Goal: Task Accomplishment & Management: Manage account settings

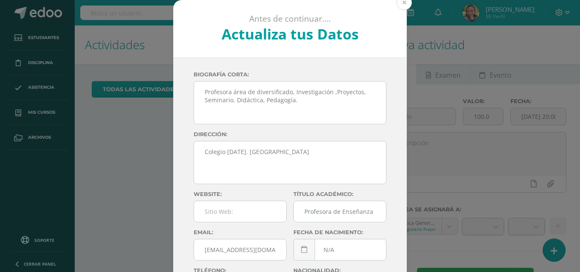
click at [401, 2] on button at bounding box center [403, 2] width 15 height 15
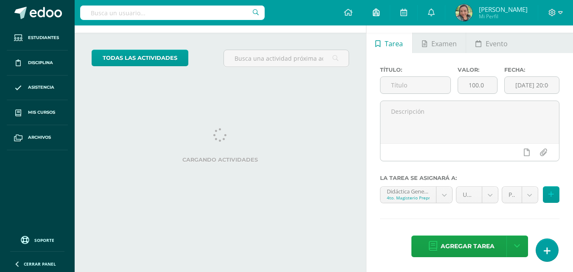
scroll to position [32, 0]
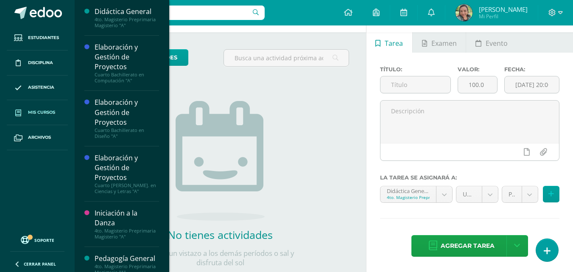
drag, startPoint x: 172, startPoint y: 30, endPoint x: 48, endPoint y: 114, distance: 150.5
click at [48, 114] on span "Mis cursos" at bounding box center [41, 112] width 27 height 7
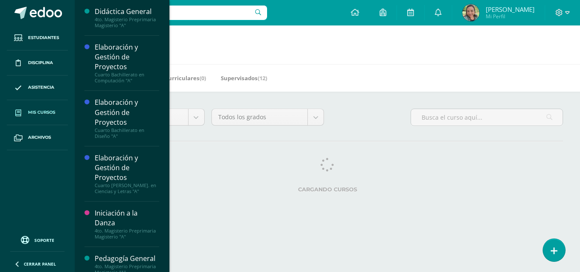
click at [53, 108] on link "Mis cursos" at bounding box center [37, 112] width 61 height 25
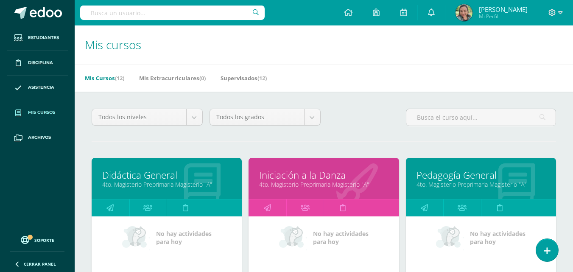
click at [143, 180] on link "Didáctica General" at bounding box center [166, 175] width 129 height 13
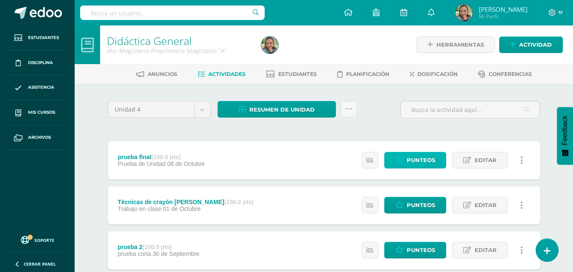
click at [412, 160] on span "Punteos" at bounding box center [421, 160] width 28 height 16
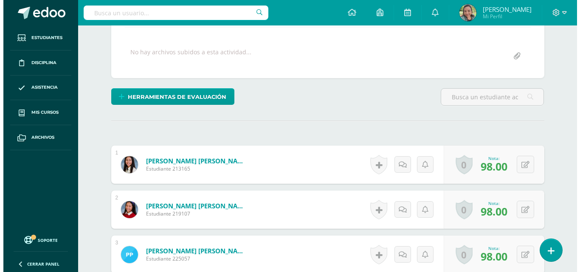
scroll to position [135, 0]
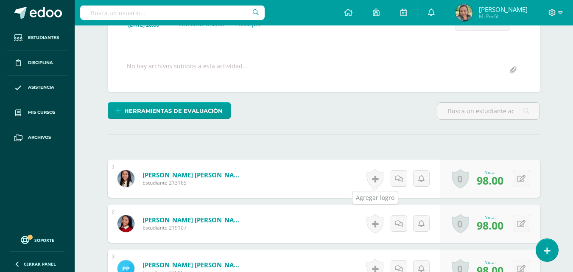
click at [374, 179] on link at bounding box center [375, 179] width 17 height 20
click at [0, 0] on div "Añade un logro Los logros son indicadores de competencias además de ser una for…" at bounding box center [0, 0] width 0 height 0
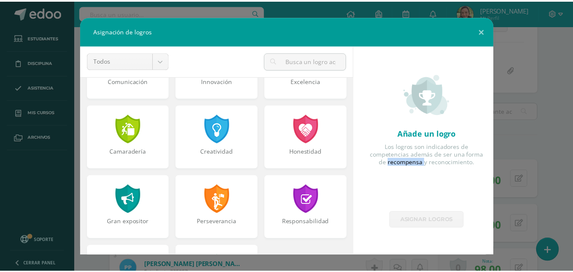
scroll to position [262, 0]
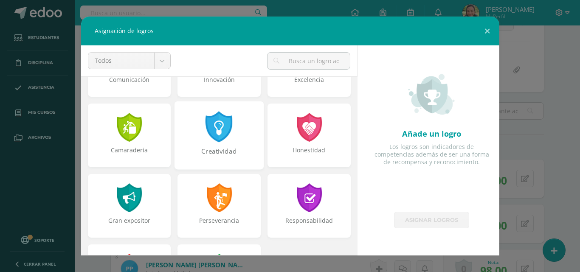
click at [216, 128] on div at bounding box center [219, 126] width 29 height 31
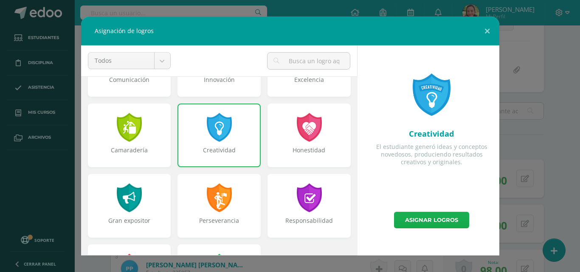
click at [414, 219] on link "Asignar logros" at bounding box center [431, 220] width 75 height 17
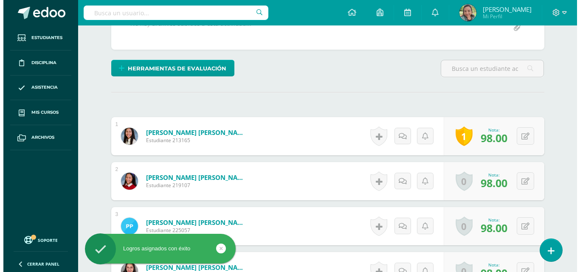
scroll to position [202, 0]
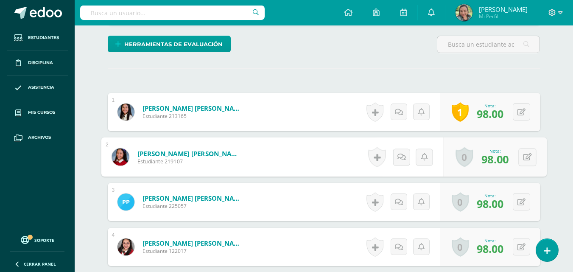
click at [461, 160] on link "0" at bounding box center [464, 157] width 17 height 20
click at [464, 157] on link "0" at bounding box center [464, 157] width 17 height 20
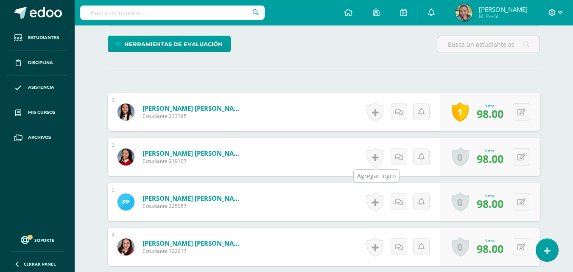
click at [371, 157] on link at bounding box center [375, 157] width 17 height 20
click at [0, 0] on div "Los logros son indicadores de competencias además de ser una forma de recompens…" at bounding box center [0, 0] width 0 height 0
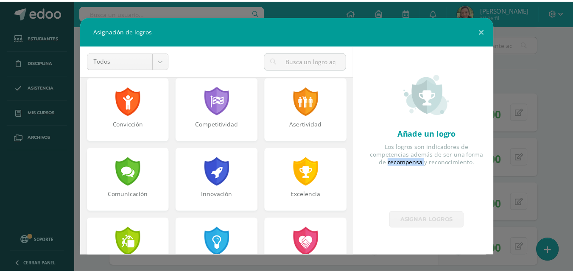
scroll to position [149, 0]
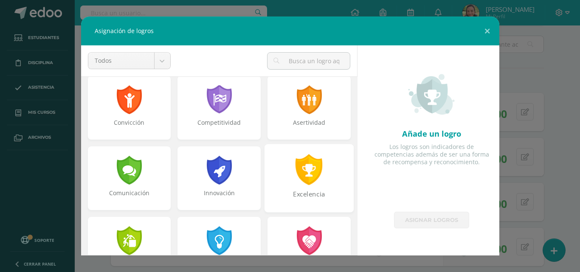
click at [306, 176] on div at bounding box center [309, 169] width 29 height 31
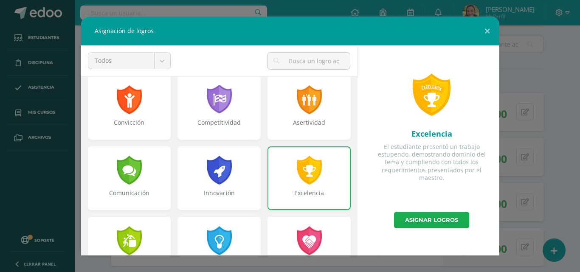
click at [419, 219] on link "Asignar logros" at bounding box center [431, 220] width 75 height 17
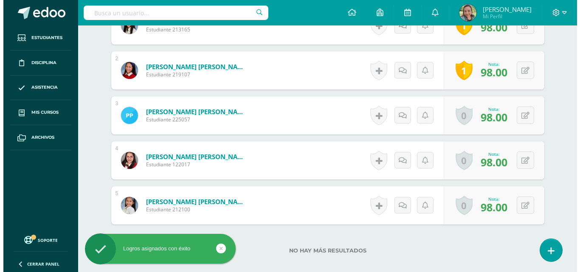
scroll to position [288, 0]
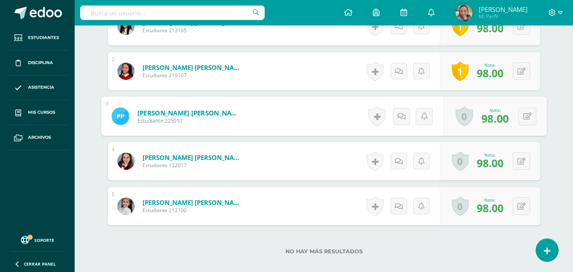
click at [461, 120] on link "0" at bounding box center [464, 117] width 17 height 20
click at [459, 118] on link "0" at bounding box center [464, 117] width 17 height 20
click at [467, 114] on link "0" at bounding box center [464, 117] width 17 height 20
click at [466, 114] on link "0" at bounding box center [464, 117] width 17 height 20
click at [375, 121] on link at bounding box center [375, 117] width 17 height 20
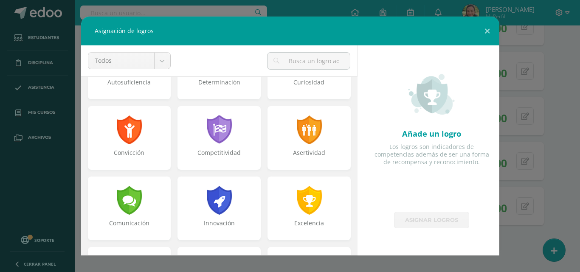
scroll to position [0, 0]
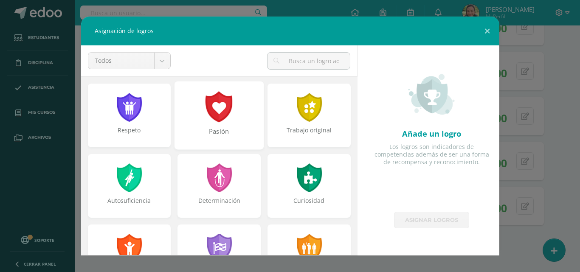
click at [200, 110] on div "Pasión" at bounding box center [218, 115] width 89 height 68
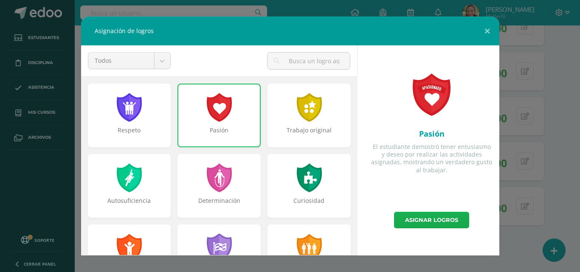
click at [418, 221] on link "Asignar logros" at bounding box center [431, 220] width 75 height 17
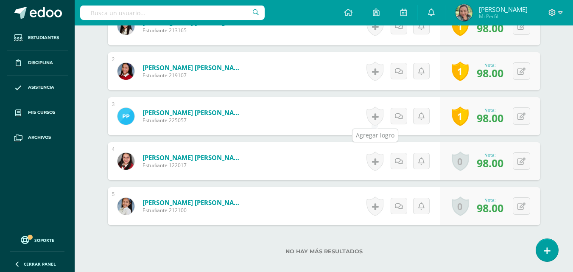
click at [379, 118] on link at bounding box center [375, 117] width 17 height 20
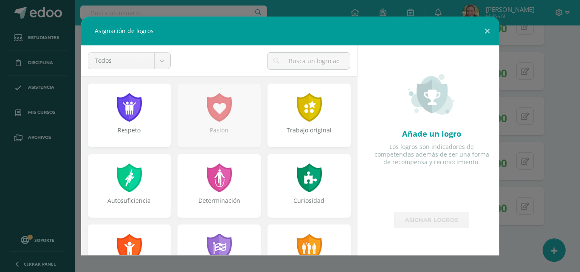
click at [388, 185] on div "Añade un logro Los logros son indicadores de competencias además de ser una for…" at bounding box center [431, 128] width 135 height 166
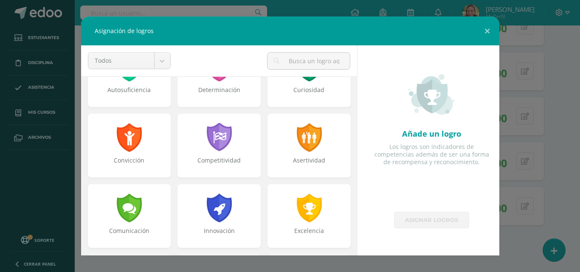
scroll to position [115, 0]
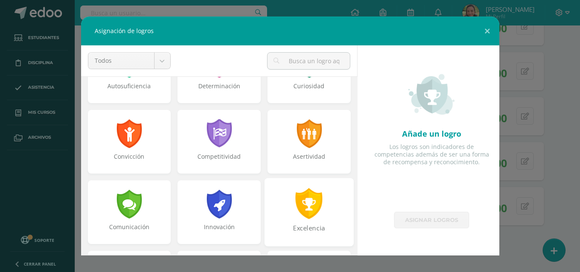
click at [322, 209] on div "Excelencia" at bounding box center [308, 212] width 89 height 68
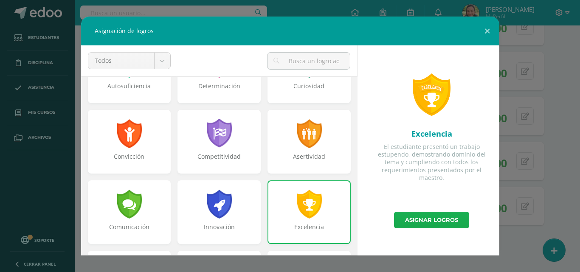
click at [434, 223] on link "Asignar logros" at bounding box center [431, 220] width 75 height 17
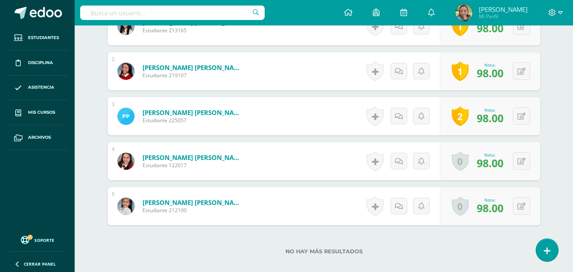
click at [428, 224] on div "Historial de actividad No hay historial para esta actividad Agregar Comentarios…" at bounding box center [402, 206] width 76 height 38
click at [424, 149] on div "Historial de actividad No hay historial para esta actividad Agregar Comentarios…" at bounding box center [402, 161] width 76 height 38
click at [462, 161] on link "0" at bounding box center [460, 162] width 17 height 20
click at [378, 161] on link at bounding box center [375, 162] width 17 height 20
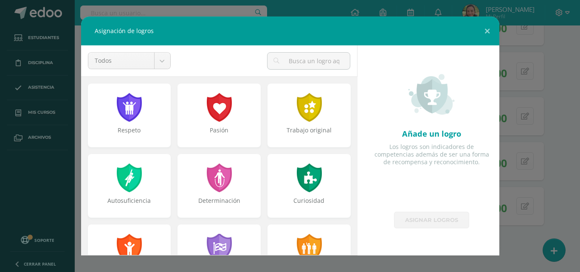
click at [374, 155] on div "Los logros son indicadores de competencias además de ser una forma de recompens…" at bounding box center [431, 154] width 121 height 23
click at [228, 117] on div at bounding box center [219, 106] width 29 height 31
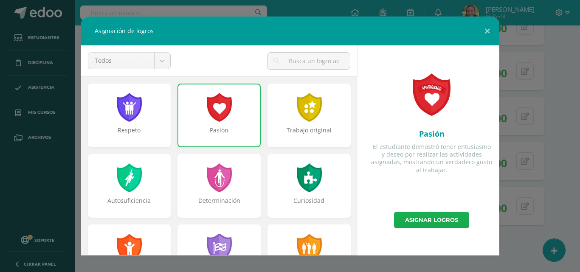
click at [418, 216] on link "Asignar logros" at bounding box center [431, 220] width 75 height 17
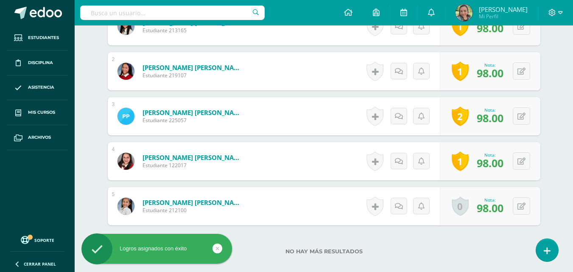
drag, startPoint x: 418, startPoint y: 216, endPoint x: 446, endPoint y: 200, distance: 32.8
click at [458, 208] on link "0" at bounding box center [464, 207] width 17 height 20
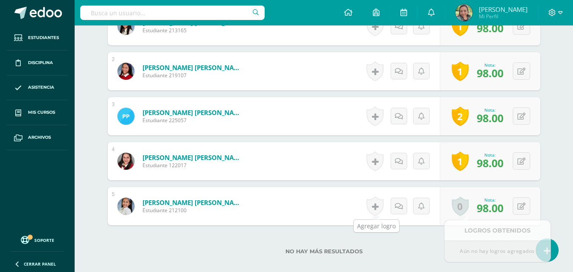
click at [374, 201] on link at bounding box center [375, 207] width 17 height 20
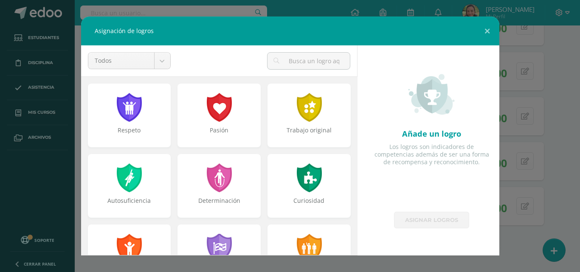
scroll to position [322, 0]
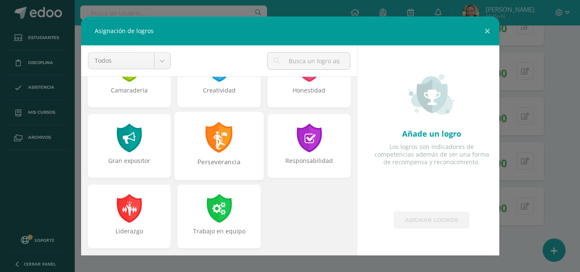
click at [231, 151] on div "Perseverancia" at bounding box center [218, 146] width 89 height 68
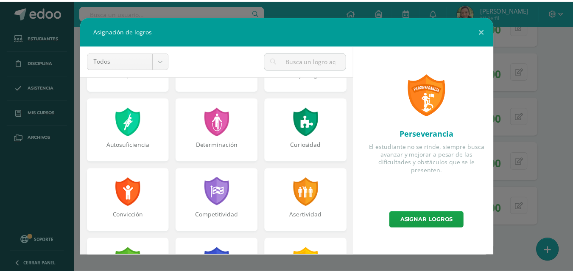
scroll to position [43, 0]
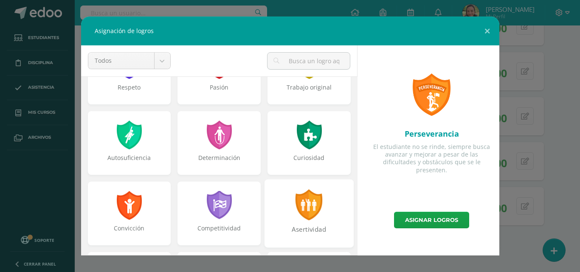
click at [295, 215] on div at bounding box center [309, 204] width 29 height 31
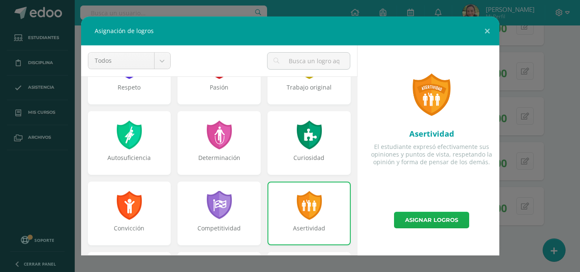
click at [428, 216] on link "Asignar logros" at bounding box center [431, 220] width 75 height 17
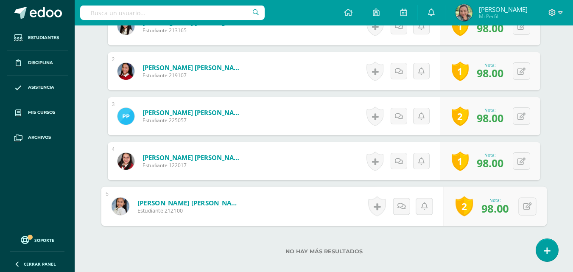
click at [458, 210] on link "2" at bounding box center [464, 207] width 17 height 20
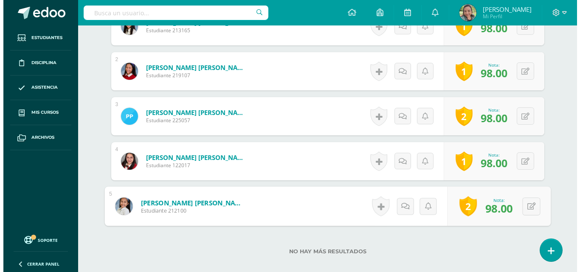
scroll to position [327, 0]
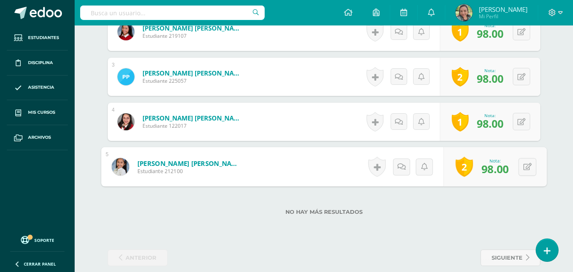
click at [464, 176] on link "2" at bounding box center [464, 167] width 17 height 20
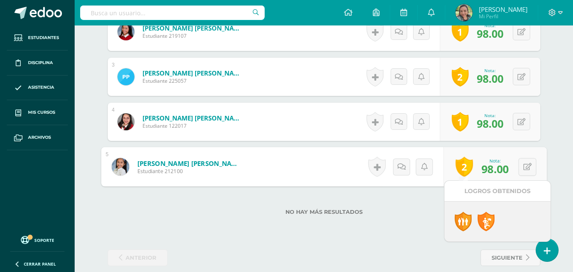
click at [459, 171] on link "2" at bounding box center [464, 167] width 17 height 20
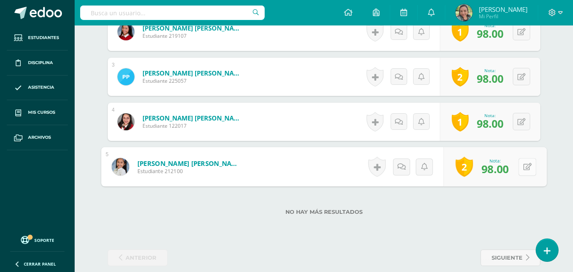
click at [526, 169] on icon at bounding box center [527, 166] width 8 height 7
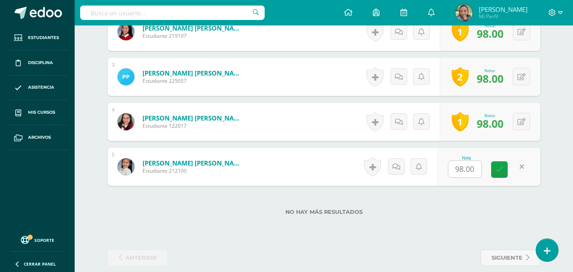
click at [526, 169] on link at bounding box center [522, 166] width 17 height 17
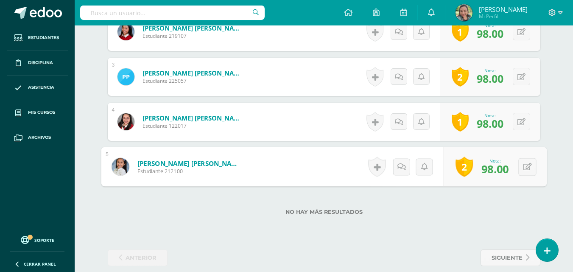
click at [466, 169] on link "2" at bounding box center [464, 167] width 17 height 20
click at [464, 164] on link "2" at bounding box center [464, 167] width 17 height 20
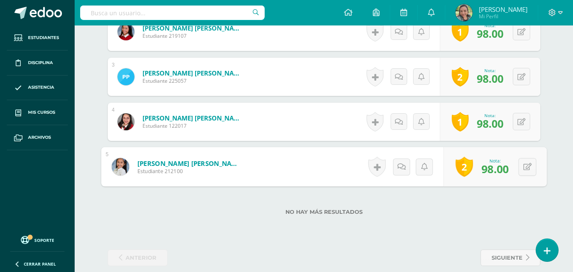
click at [464, 164] on link "2" at bounding box center [464, 167] width 17 height 20
click at [464, 166] on link "2" at bounding box center [464, 167] width 17 height 20
click at [467, 168] on link "2" at bounding box center [464, 167] width 17 height 20
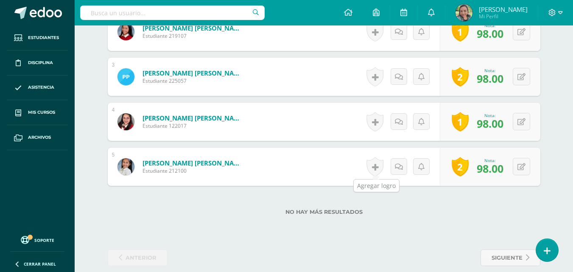
click at [376, 165] on link at bounding box center [375, 167] width 17 height 20
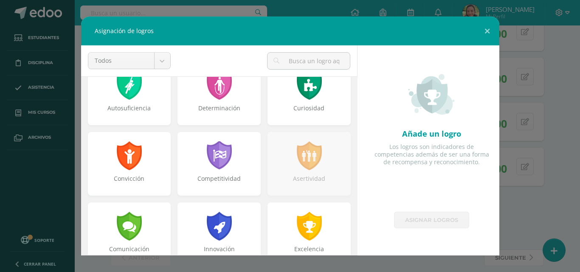
scroll to position [0, 0]
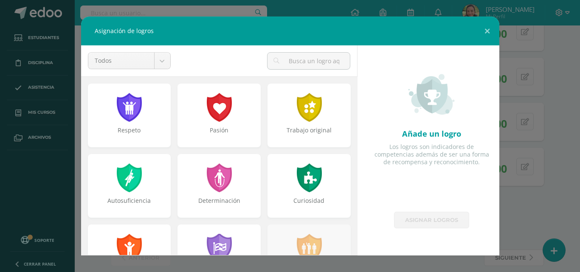
click at [487, 30] on button at bounding box center [487, 31] width 24 height 29
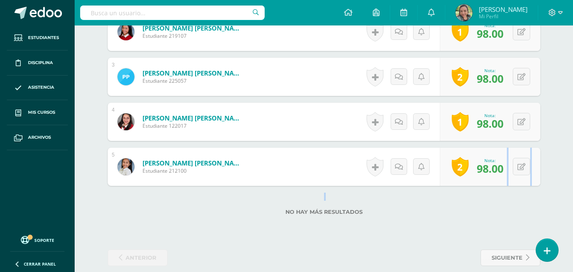
drag, startPoint x: 484, startPoint y: 194, endPoint x: 461, endPoint y: 158, distance: 42.3
click at [464, 163] on div "¿Estás seguro que quieres eliminar esta actividad? Esto borrará la actividad y …" at bounding box center [324, 20] width 440 height 492
click at [460, 167] on link "2" at bounding box center [460, 167] width 17 height 20
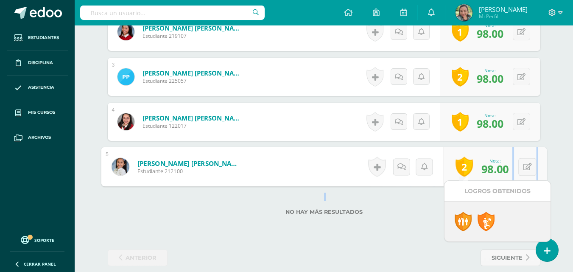
click at [460, 167] on link "2" at bounding box center [464, 167] width 17 height 20
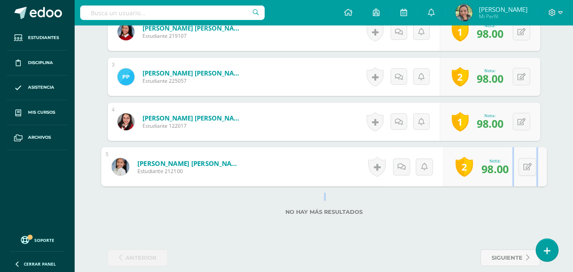
click at [464, 169] on link "2" at bounding box center [464, 167] width 17 height 20
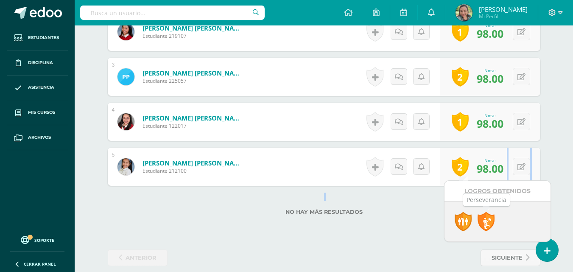
click at [486, 217] on link at bounding box center [486, 222] width 17 height 20
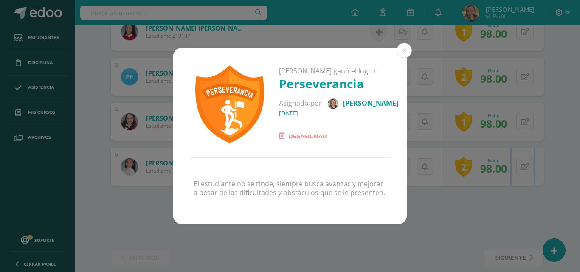
click at [310, 140] on span "Desasignar" at bounding box center [307, 136] width 39 height 10
click at [309, 137] on span "Desasignar" at bounding box center [307, 136] width 39 height 10
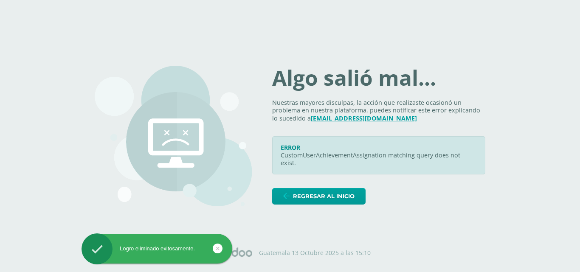
click at [309, 137] on div "ERROR CustomUserAchievementAssignation matching query does not exist." at bounding box center [378, 155] width 213 height 38
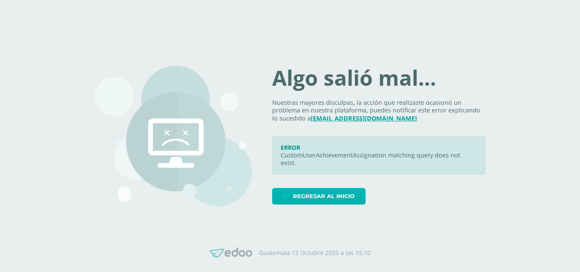
click at [309, 193] on span "Regresar al inicio" at bounding box center [324, 196] width 62 height 16
click at [307, 196] on span "Regresar al inicio" at bounding box center [324, 196] width 62 height 16
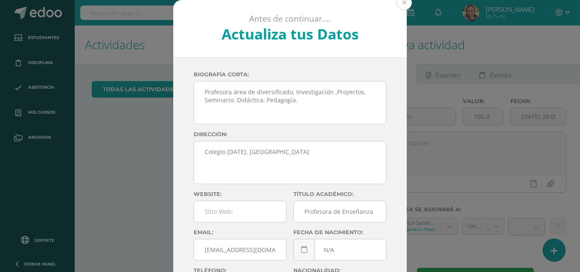
click at [398, 2] on button at bounding box center [403, 2] width 15 height 15
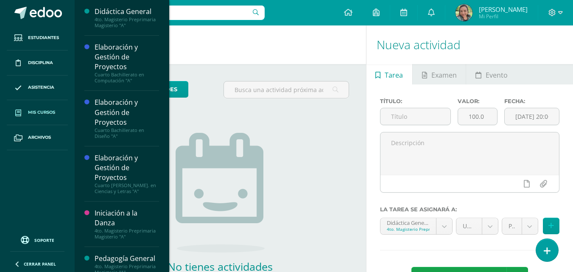
click at [49, 106] on link "Mis cursos" at bounding box center [37, 112] width 61 height 25
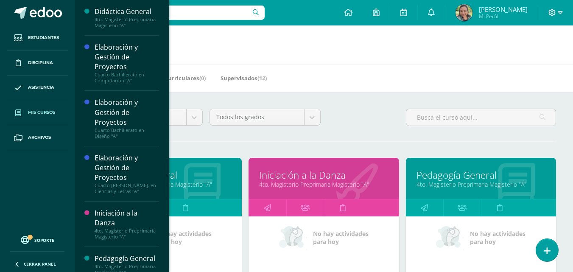
click at [194, 199] on icon at bounding box center [202, 184] width 37 height 42
click at [193, 199] on icon at bounding box center [202, 184] width 37 height 42
click at [194, 170] on link "Didáctica General" at bounding box center [166, 175] width 129 height 13
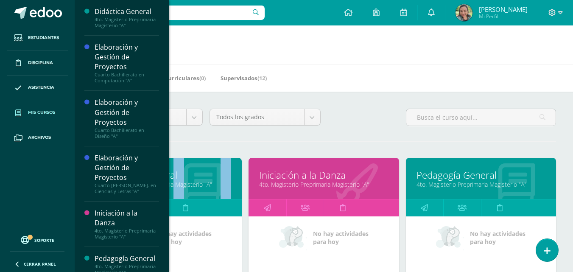
click at [194, 171] on link "Didáctica General" at bounding box center [166, 175] width 129 height 13
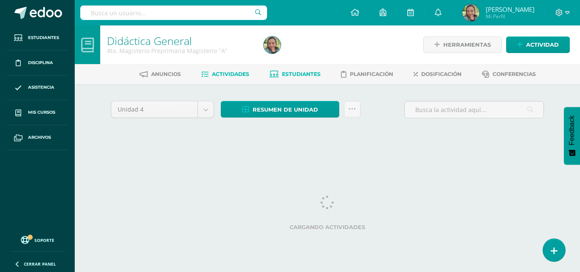
click at [294, 76] on span "Estudiantes" at bounding box center [301, 74] width 39 height 6
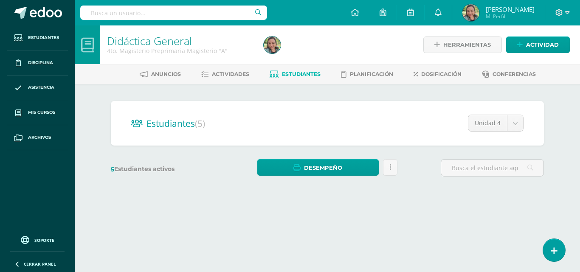
click at [427, 162] on div "5 Estudiantes activos Desempeño Descargar como HTML Descargar como PDF Enviar i…" at bounding box center [327, 167] width 440 height 17
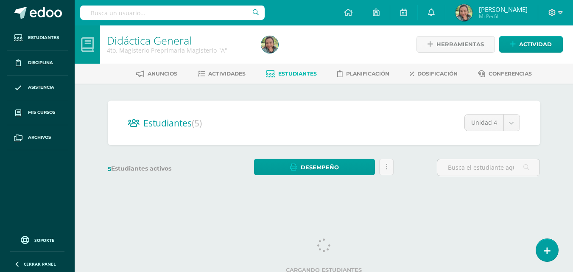
scroll to position [5, 0]
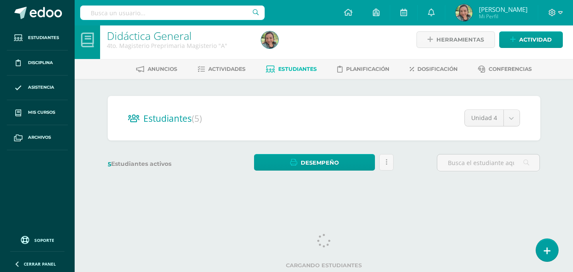
drag, startPoint x: 578, startPoint y: 99, endPoint x: 577, endPoint y: 104, distance: 5.6
click at [573, 104] on html "Estudiantes Disciplina Asistencia Mis cursos Archivos Soporte Ayuda Reportar un…" at bounding box center [286, 96] width 573 height 202
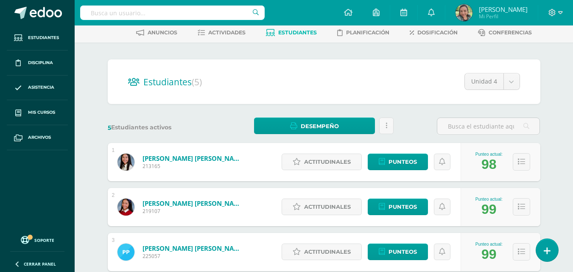
scroll to position [0, 0]
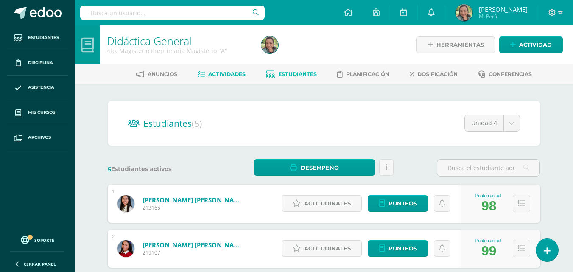
click at [231, 73] on span "Actividades" at bounding box center [226, 74] width 37 height 6
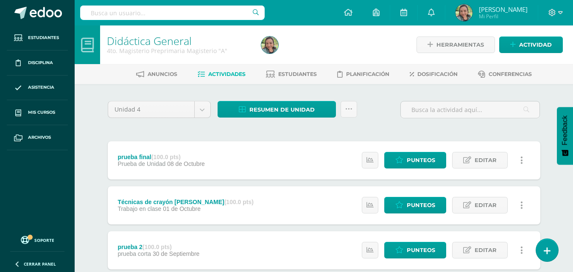
click at [268, 165] on div "prueba final (100.0 pts) Prueba de Unidad [DATE] Estatus de Actividad: 0 Estudi…" at bounding box center [324, 160] width 433 height 38
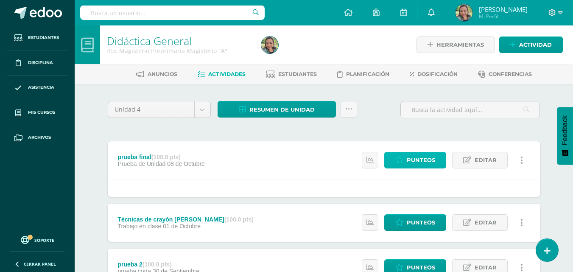
click at [421, 157] on span "Punteos" at bounding box center [421, 160] width 28 height 16
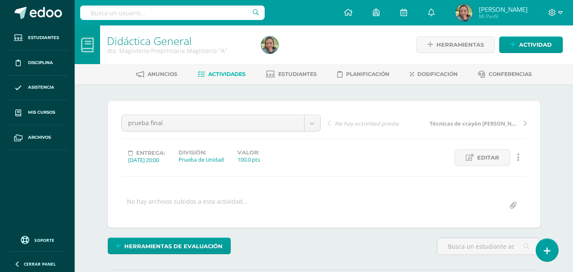
drag, startPoint x: 576, startPoint y: 93, endPoint x: 578, endPoint y: 129, distance: 35.7
click at [573, 129] on html "Estudiantes Disciplina Asistencia Mis cursos Archivos Soporte Ayuda Reportar un…" at bounding box center [286, 168] width 573 height 336
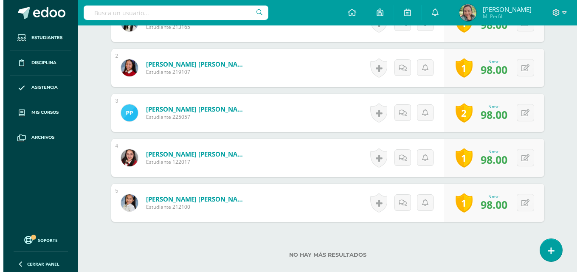
scroll to position [301, 0]
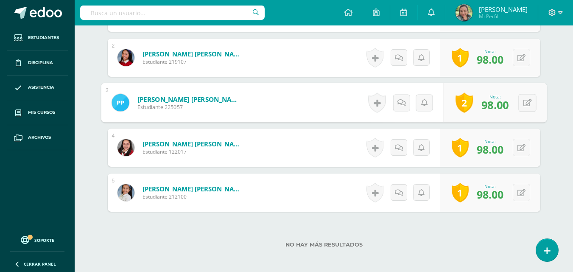
click at [460, 101] on link "2" at bounding box center [464, 103] width 17 height 20
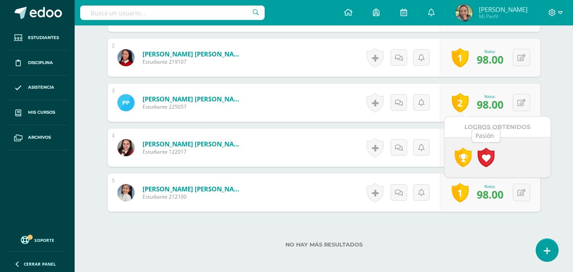
click at [490, 160] on link at bounding box center [486, 158] width 17 height 20
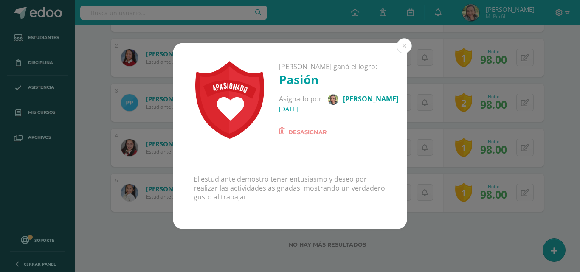
click at [310, 131] on span "Desasignar" at bounding box center [307, 132] width 39 height 10
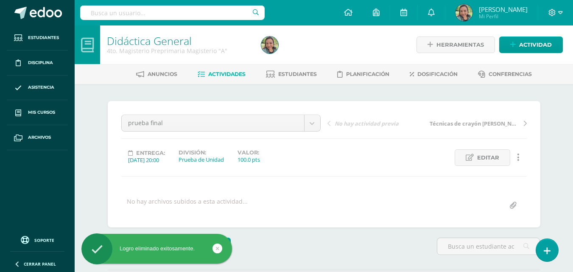
click at [548, 107] on div "¿Estás seguro que quieres eliminar esta actividad? Esto borrará la actividad y …" at bounding box center [324, 210] width 467 height 252
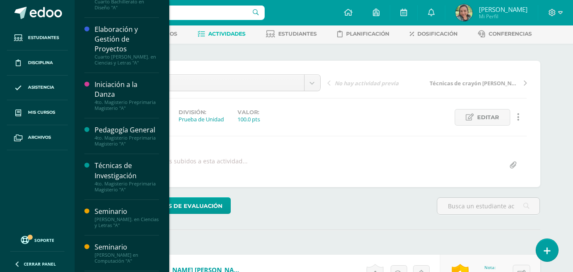
scroll to position [130, 0]
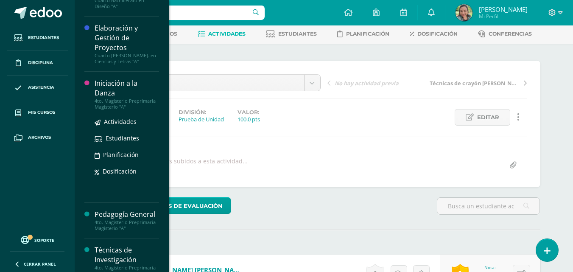
click at [125, 95] on div "Iniciación a la Danza" at bounding box center [127, 89] width 65 height 20
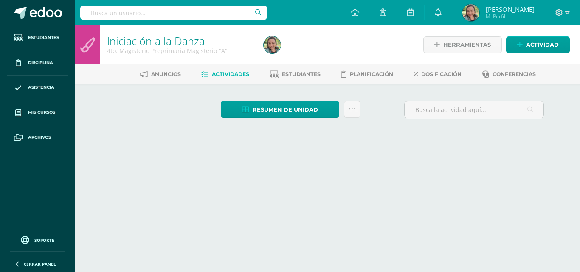
click at [116, 121] on select "Unidad 1 Unidad 2 Unidad 3 Unidad 4" at bounding box center [135, 111] width 48 height 21
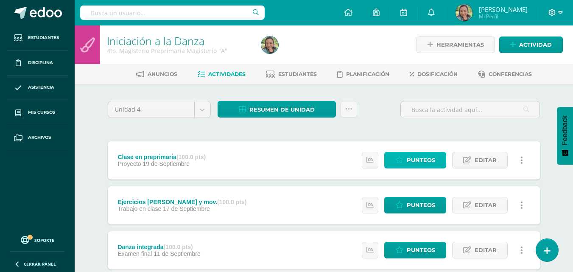
click at [413, 165] on span "Punteos" at bounding box center [421, 160] width 28 height 16
click at [413, 163] on span "Punteos" at bounding box center [421, 160] width 28 height 16
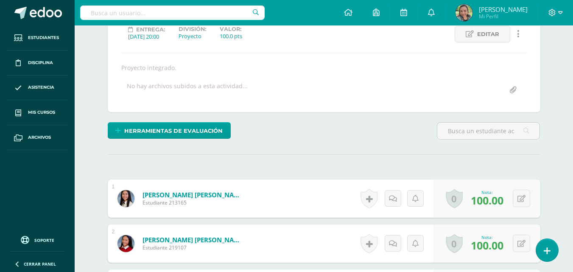
scroll to position [124, 0]
click at [455, 200] on link "0" at bounding box center [454, 198] width 17 height 20
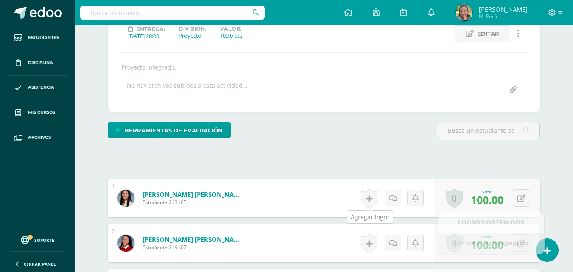
click at [374, 195] on link at bounding box center [369, 198] width 17 height 20
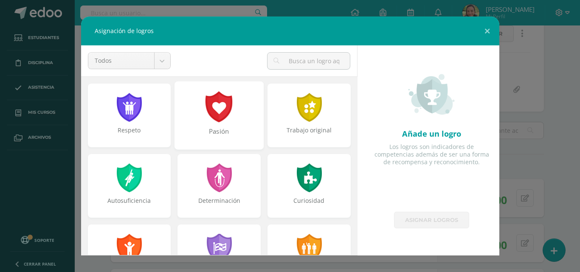
click at [219, 111] on div at bounding box center [219, 106] width 29 height 31
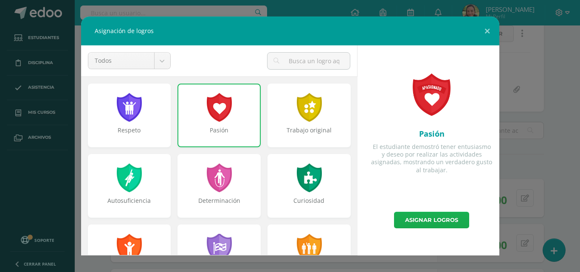
click at [423, 216] on link "Asignar logros" at bounding box center [431, 220] width 75 height 17
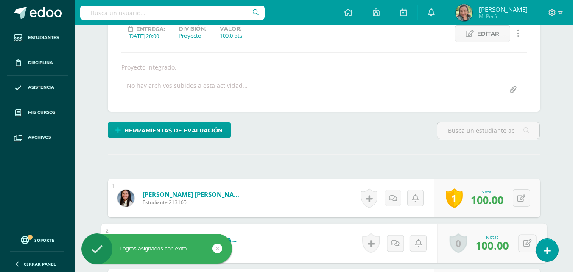
click at [449, 245] on div "0 Logros Logros obtenidos Aún no hay logros agregados Nota: 100.00" at bounding box center [493, 243] width 110 height 39
click at [453, 243] on link "0" at bounding box center [458, 243] width 17 height 20
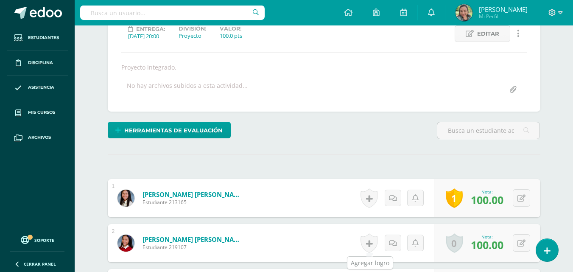
click at [367, 243] on link at bounding box center [369, 243] width 17 height 20
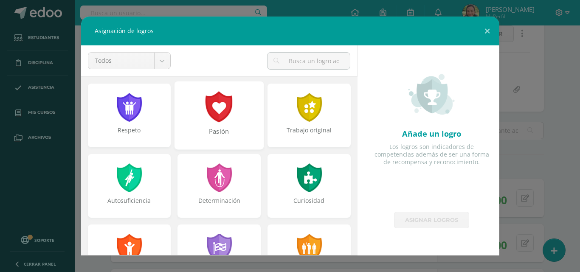
click at [234, 127] on div "Pasión" at bounding box center [218, 136] width 87 height 18
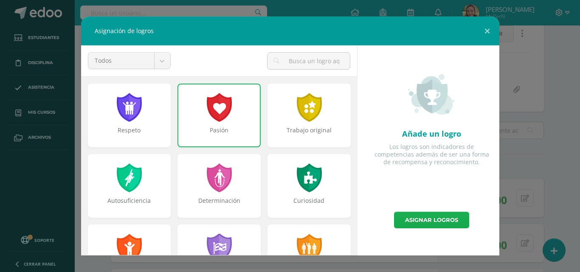
click at [427, 221] on link "Asignar logros" at bounding box center [431, 220] width 75 height 17
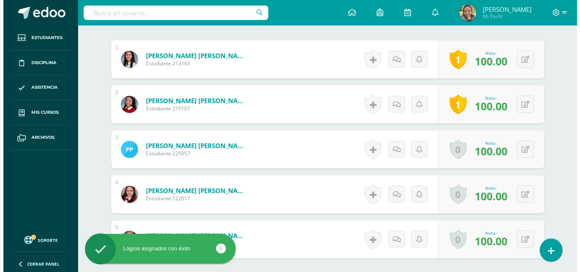
scroll to position [277, 0]
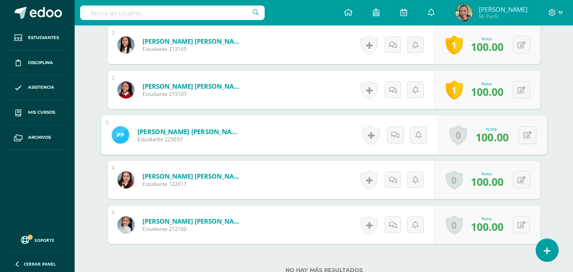
click at [454, 135] on link "0" at bounding box center [458, 135] width 17 height 20
click at [272, 184] on form "Solares Toledo, María Andrea Estudiante 122017 Nota 100.00 0 Logros Logros obte…" at bounding box center [324, 180] width 433 height 38
click at [371, 136] on link at bounding box center [369, 135] width 17 height 20
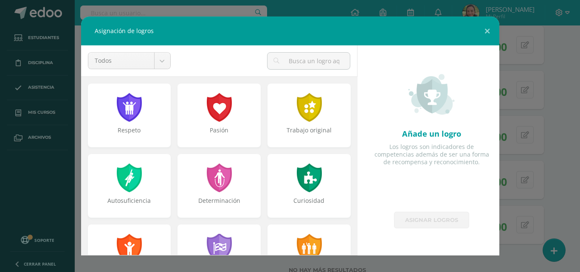
click at [371, 136] on div "Añade un logro" at bounding box center [431, 134] width 121 height 10
click at [214, 110] on div at bounding box center [219, 106] width 29 height 31
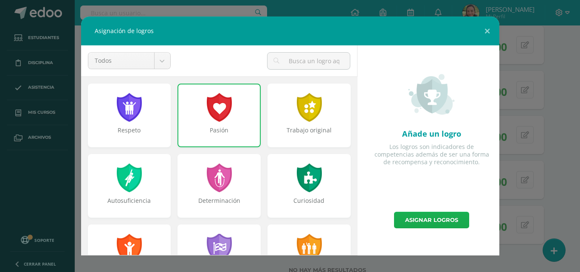
click at [418, 214] on link "Asignar logros" at bounding box center [431, 220] width 75 height 17
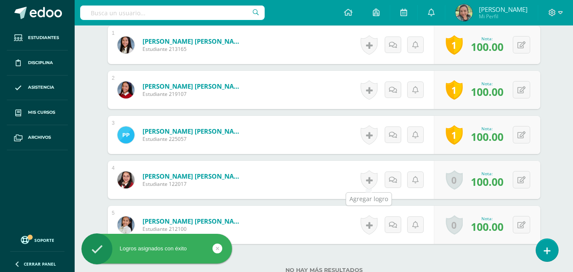
click at [374, 177] on link at bounding box center [369, 180] width 17 height 20
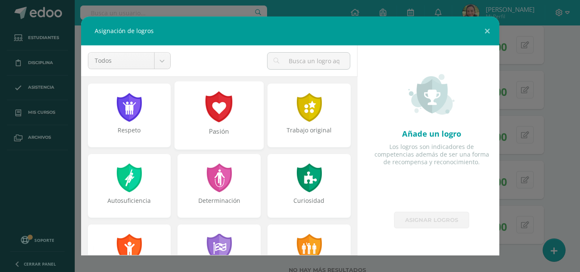
click at [228, 123] on div "Pasión" at bounding box center [218, 115] width 89 height 68
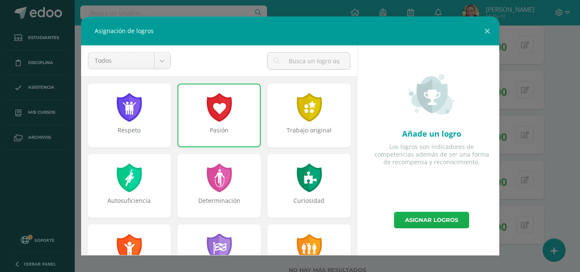
click at [444, 222] on link "Asignar logros" at bounding box center [431, 220] width 75 height 17
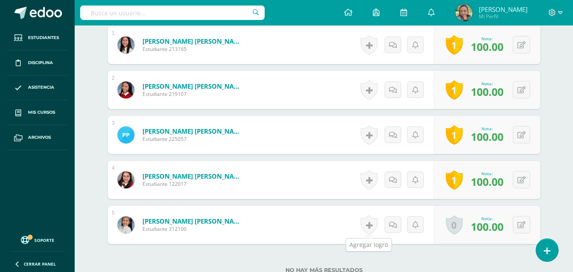
click at [367, 223] on link at bounding box center [369, 225] width 17 height 20
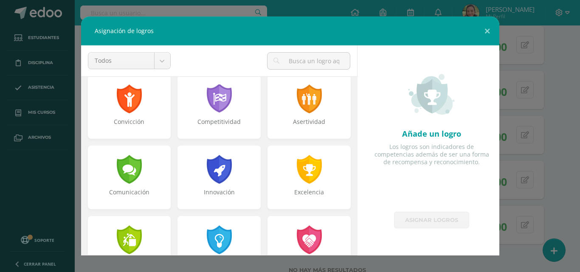
click at [357, 157] on div "Respeto Pasión Trabajo original Autosuficiencia Determinación Curiosidad Convic…" at bounding box center [219, 165] width 276 height 179
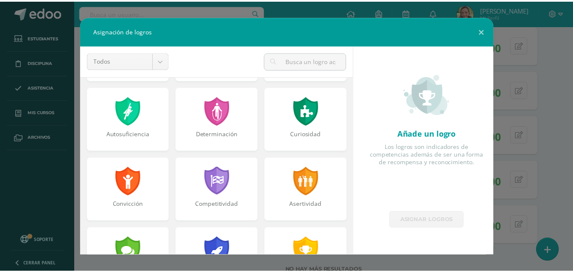
scroll to position [0, 0]
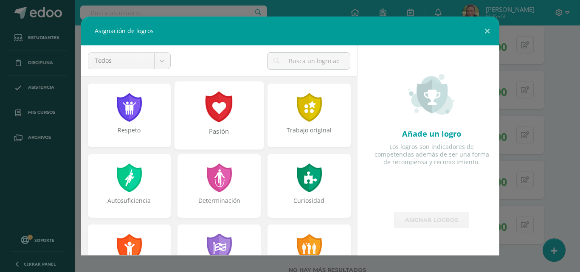
click at [221, 116] on div at bounding box center [219, 106] width 29 height 31
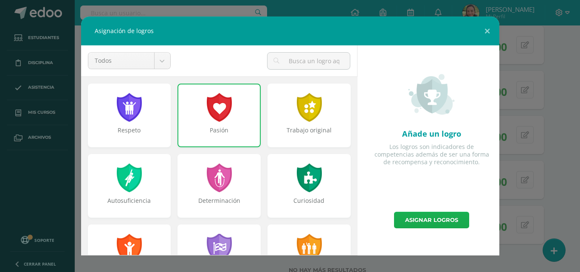
click at [442, 221] on link "Asignar logros" at bounding box center [431, 220] width 75 height 17
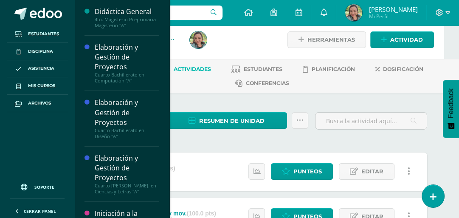
scroll to position [0, 15]
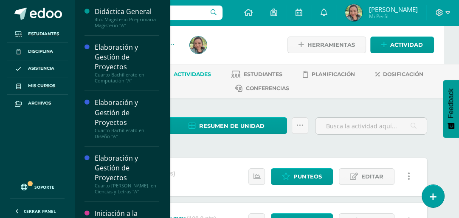
click at [127, 56] on body "Estudiantes Disciplina Asistencia Mis cursos Archivos Soporte Ayuda Reportar un…" at bounding box center [214, 216] width 459 height 432
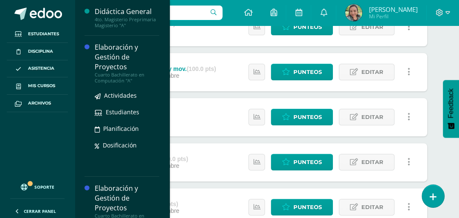
scroll to position [214, 15]
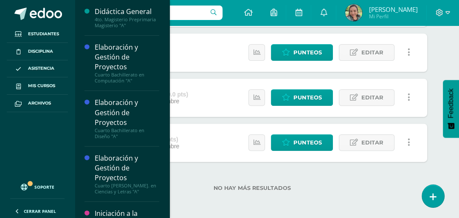
drag, startPoint x: 65, startPoint y: 133, endPoint x: 77, endPoint y: 153, distance: 23.1
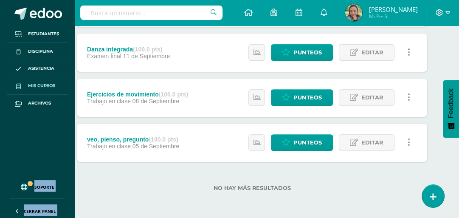
click at [53, 88] on span "Mis cursos" at bounding box center [41, 85] width 27 height 7
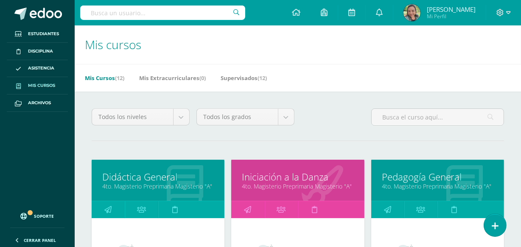
click at [427, 181] on link "Pedagogía General" at bounding box center [438, 177] width 112 height 13
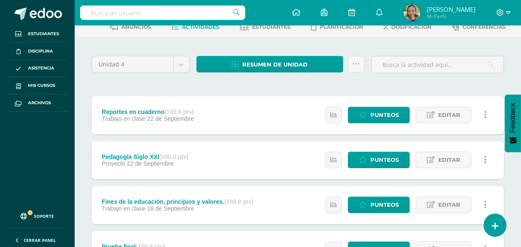
scroll to position [70, 0]
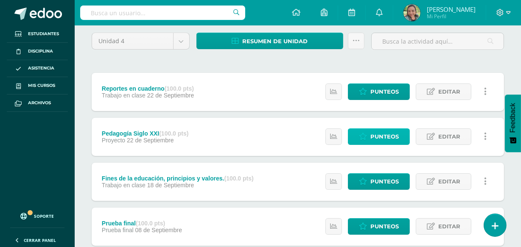
click at [386, 135] on span "Punteos" at bounding box center [385, 137] width 28 height 16
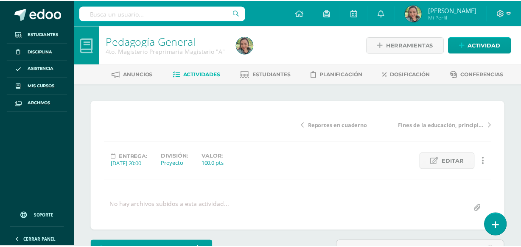
scroll to position [10, 0]
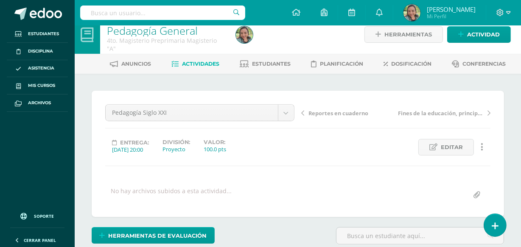
click at [445, 97] on div "Pedagogía Siglo XXI Reportes en cuaderno Pedagogía Siglo XXI Fines de la educac…" at bounding box center [298, 154] width 413 height 126
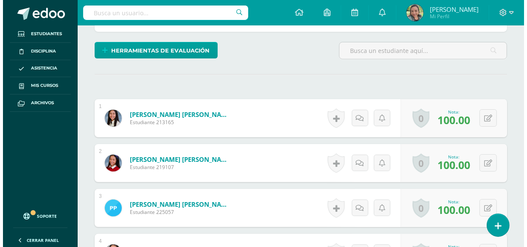
scroll to position [195, 0]
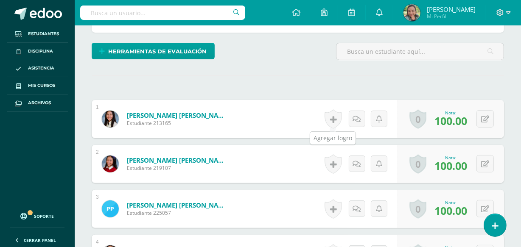
click at [334, 121] on link at bounding box center [333, 120] width 17 height 20
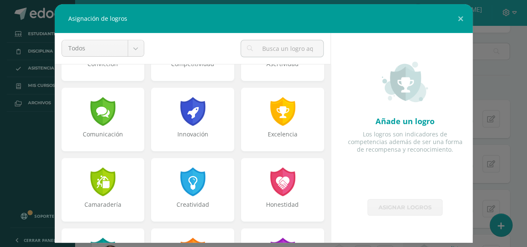
scroll to position [200, 0]
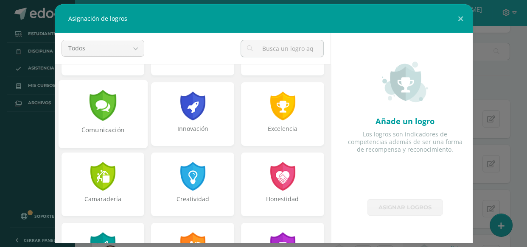
click at [83, 107] on div "Comunicación" at bounding box center [102, 114] width 89 height 68
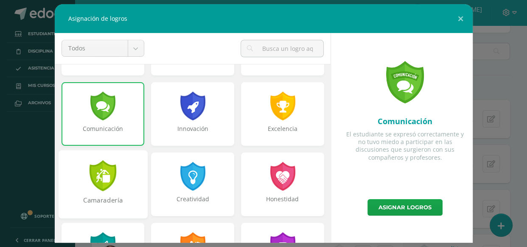
click at [104, 171] on div at bounding box center [102, 175] width 29 height 31
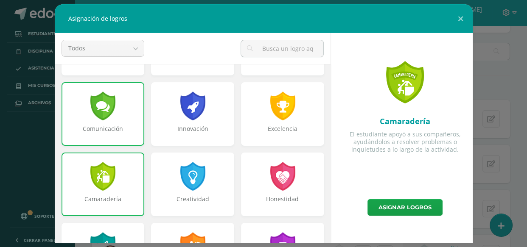
click at [87, 203] on div "Camaradería" at bounding box center [103, 203] width 82 height 17
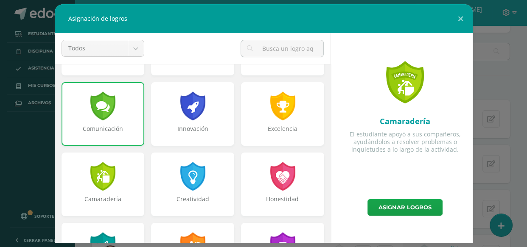
click at [115, 134] on div "Comunicación" at bounding box center [103, 133] width 82 height 17
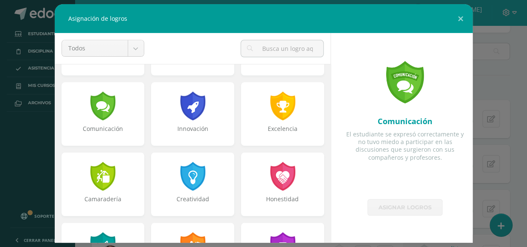
drag, startPoint x: 317, startPoint y: 114, endPoint x: 466, endPoint y: 118, distance: 149.0
click at [466, 118] on div "Comunicación El estudiante se expresó correctamente y no tuvo miedo a participa…" at bounding box center [405, 116] width 135 height 166
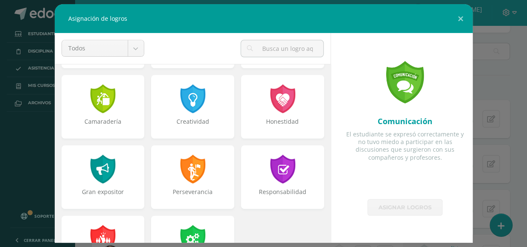
scroll to position [322, 0]
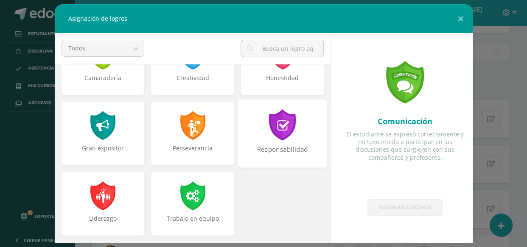
click at [289, 137] on div at bounding box center [282, 125] width 29 height 31
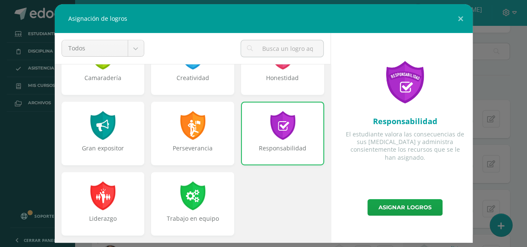
click at [260, 132] on div "Responsabilidad" at bounding box center [282, 134] width 83 height 64
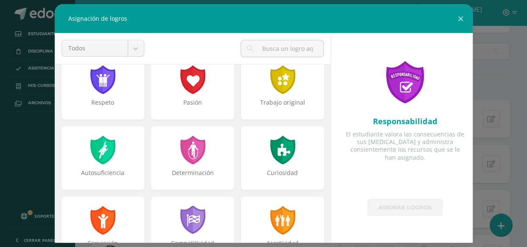
scroll to position [0, 0]
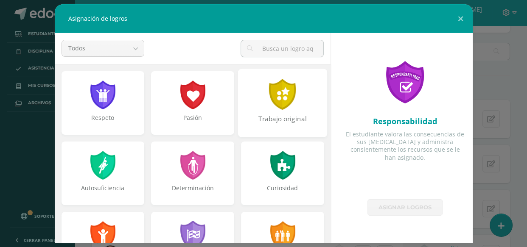
click at [279, 105] on div at bounding box center [282, 94] width 29 height 31
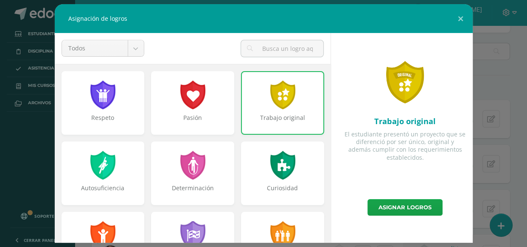
click at [278, 104] on div at bounding box center [282, 95] width 27 height 29
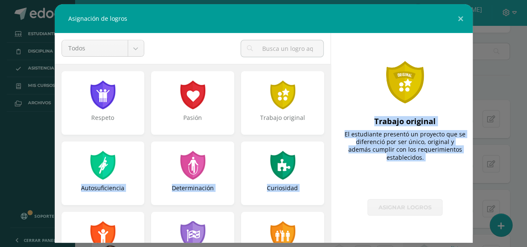
drag, startPoint x: 331, startPoint y: 121, endPoint x: 337, endPoint y: 231, distance: 110.1
click at [337, 231] on div "Todos Todos Respeto Pasión Trabajo original Autosuficiencia Determinación Curio…" at bounding box center [263, 138] width 425 height 210
click at [335, 170] on div "Trabajo original El estudiante presentó un proyecto que se diferenció por ser ú…" at bounding box center [405, 138] width 142 height 210
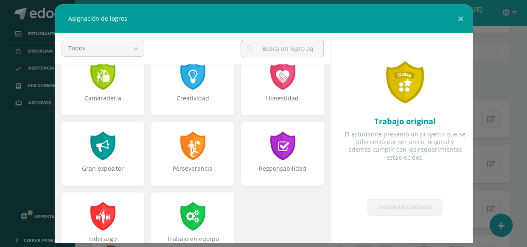
scroll to position [322, 0]
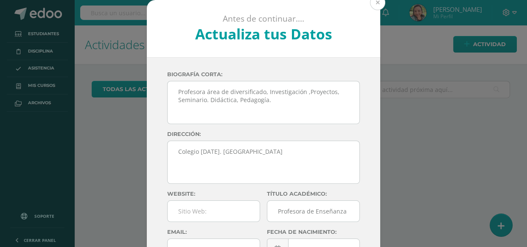
click at [374, 3] on button at bounding box center [377, 2] width 15 height 15
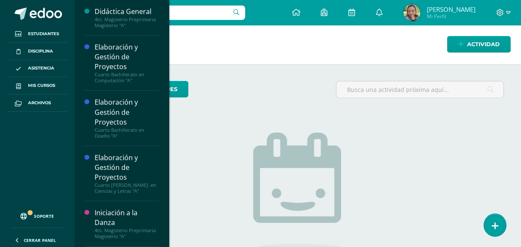
click at [164, 78] on div "Didáctica General 4to. Magisterio Preprimaria Magisterio "A" Actividades Estudi…" at bounding box center [121, 123] width 95 height 247
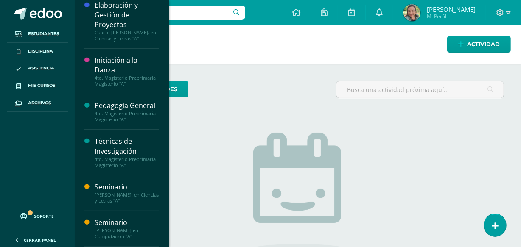
scroll to position [157, 0]
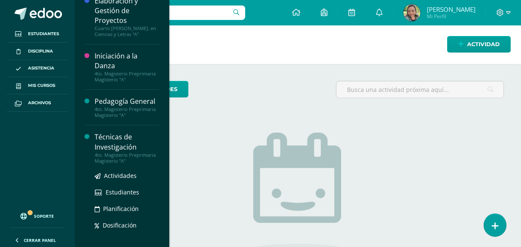
click at [126, 157] on div "4to. Magisterio Preprimaria Magisterio "A"" at bounding box center [127, 158] width 65 height 12
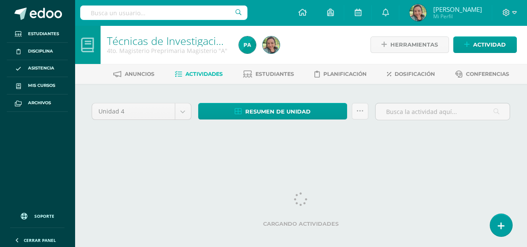
click at [452, 45] on div "Herramientas Detalle de asistencias Actividad" at bounding box center [444, 44] width 146 height 39
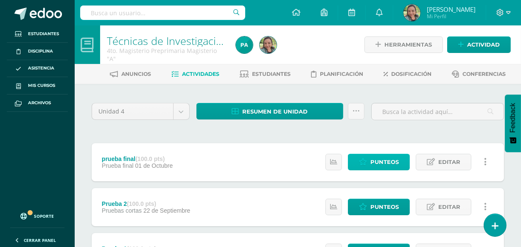
click at [378, 157] on span "Punteos" at bounding box center [385, 163] width 28 height 16
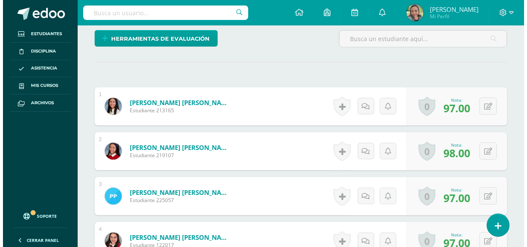
scroll to position [208, 0]
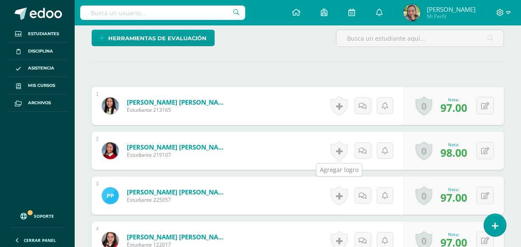
click at [342, 150] on link at bounding box center [339, 151] width 17 height 20
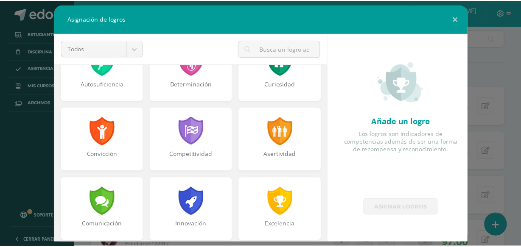
scroll to position [114, 0]
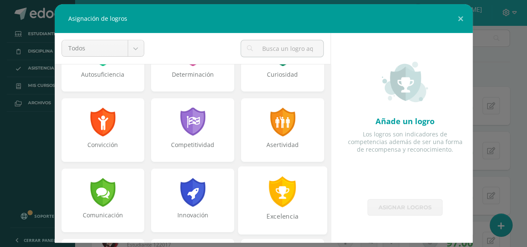
click at [290, 186] on div at bounding box center [282, 192] width 29 height 31
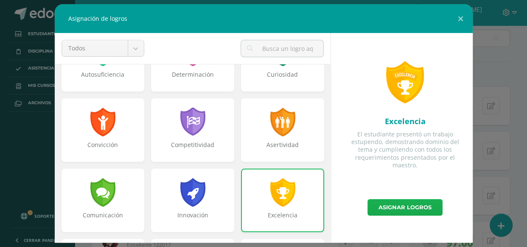
click at [409, 206] on link "Asignar logros" at bounding box center [405, 208] width 75 height 17
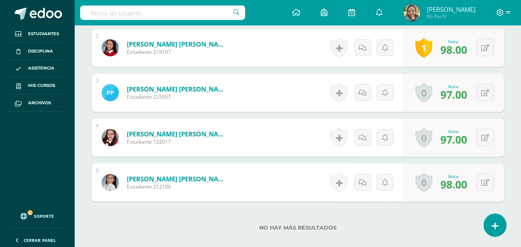
scroll to position [309, 0]
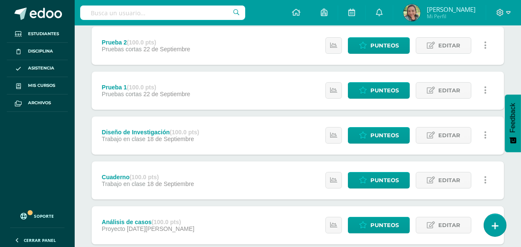
scroll to position [163, 0]
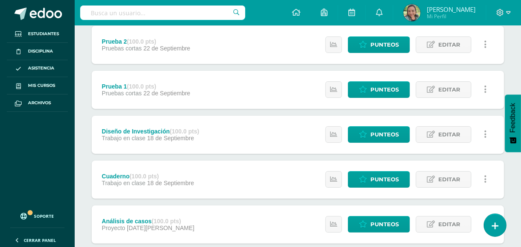
drag, startPoint x: 524, startPoint y: 85, endPoint x: 276, endPoint y: 149, distance: 255.9
click at [276, 149] on div "Diseño de Investigación (100.0 pts) Trabajo en clase 18 de Septiembre Estatus d…" at bounding box center [298, 135] width 413 height 38
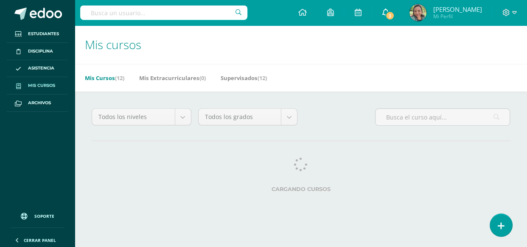
click at [389, 11] on icon at bounding box center [385, 12] width 7 height 8
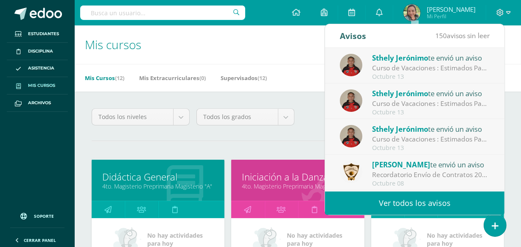
click at [431, 68] on div "Curso de Vacaciones : Estimados Padres de Familia: Estamos a pocos días de inic…" at bounding box center [431, 68] width 118 height 10
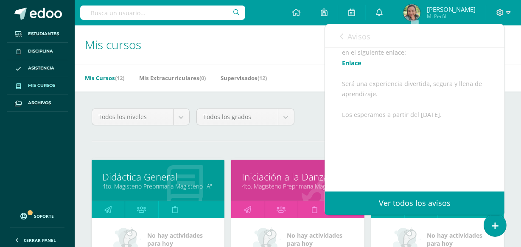
scroll to position [219, 0]
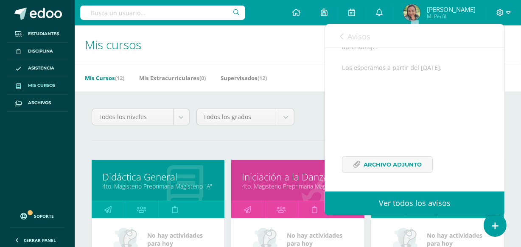
click at [287, 36] on h1 "Mis cursos" at bounding box center [298, 44] width 426 height 39
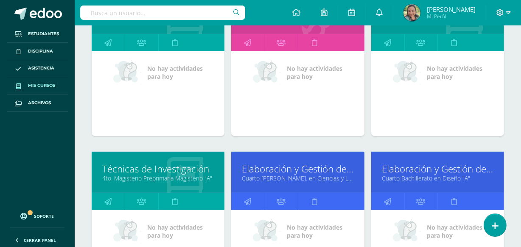
scroll to position [114, 0]
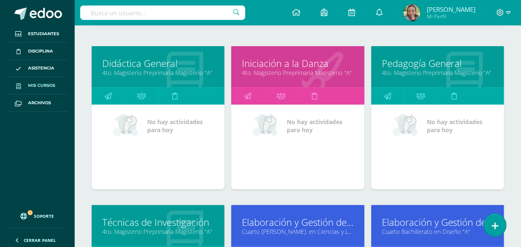
click at [407, 69] on link "4to. Magisterio Preprimaria Magisterio "A"" at bounding box center [438, 73] width 112 height 8
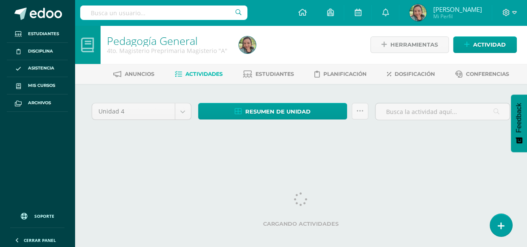
click at [199, 193] on div "Cargando actividades" at bounding box center [301, 212] width 419 height 38
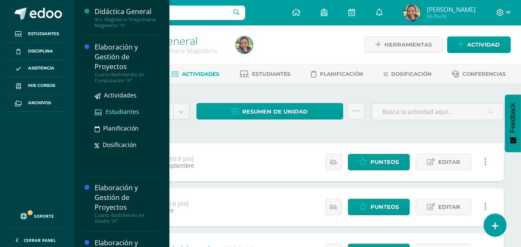
click at [126, 114] on span "Estudiantes" at bounding box center [123, 112] width 34 height 8
click at [127, 112] on span "Estudiantes" at bounding box center [123, 112] width 34 height 8
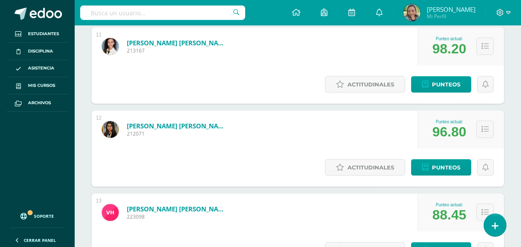
scroll to position [954, 0]
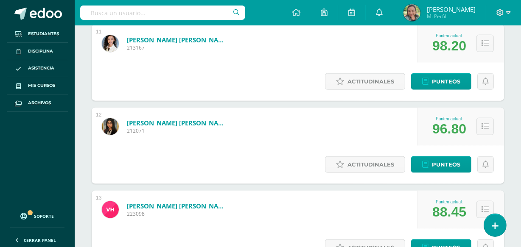
drag, startPoint x: 514, startPoint y: 93, endPoint x: 214, endPoint y: 149, distance: 304.4
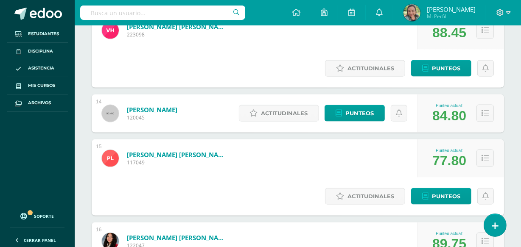
scroll to position [1077, 0]
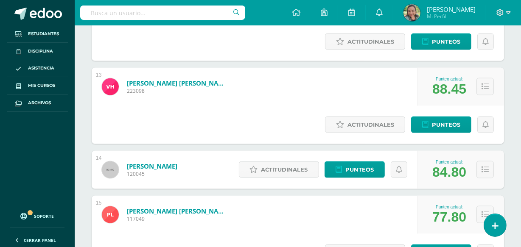
click at [510, 198] on div "Estudiantes (26) Unidad 4 Unidad 2 Unidad 4 Unidad 3 Unidad 1 26 Estudiantes ac…" at bounding box center [298, 199] width 447 height 2384
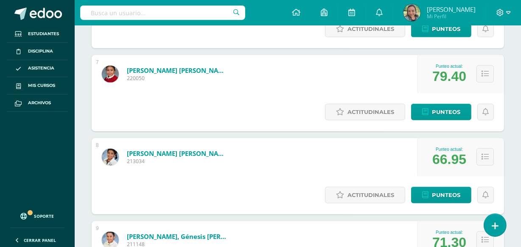
scroll to position [622, 0]
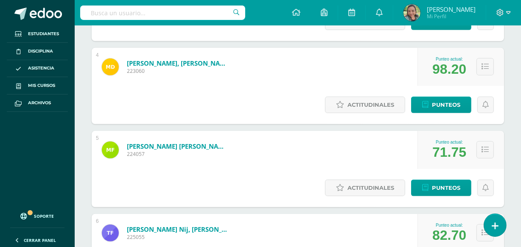
scroll to position [375, 0]
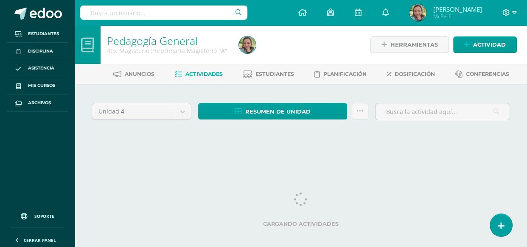
click at [524, 160] on html "Estudiantes Disciplina Asistencia Mis cursos Archivos Soporte Ayuda Reportar un…" at bounding box center [263, 80] width 527 height 160
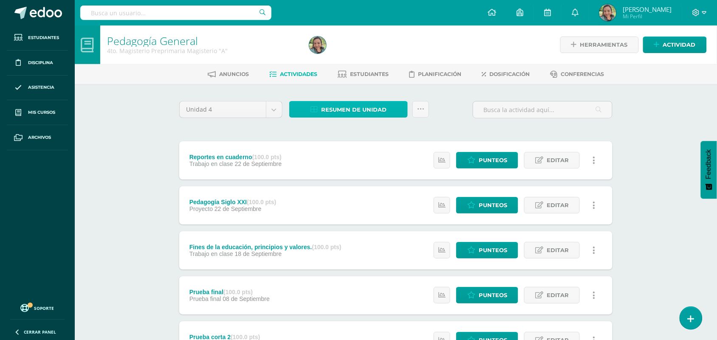
click at [340, 102] on span "Resumen de unidad" at bounding box center [353, 110] width 65 height 16
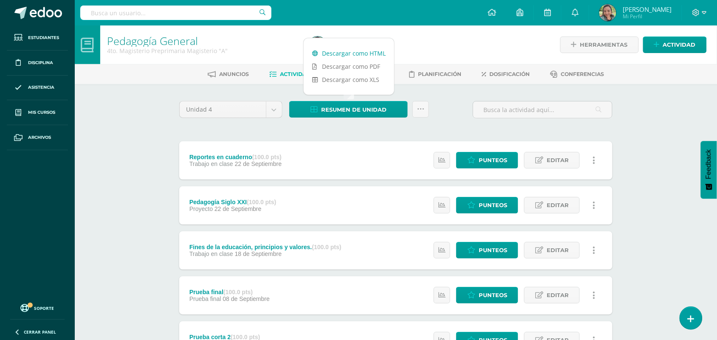
click at [354, 56] on link "Descargar como HTML" at bounding box center [349, 53] width 90 height 13
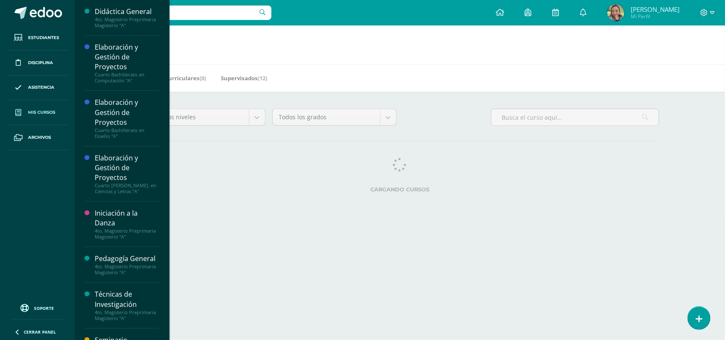
click at [57, 109] on link "Mis cursos" at bounding box center [37, 112] width 61 height 25
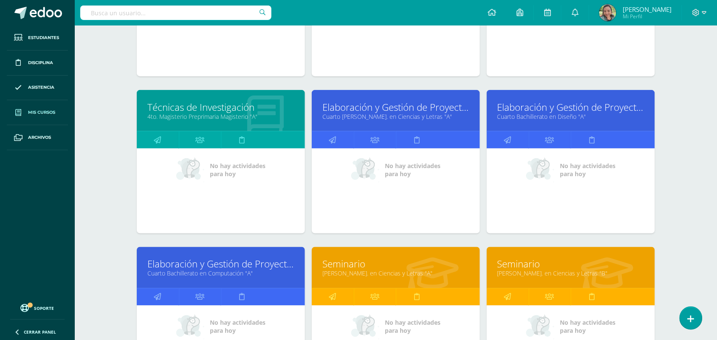
scroll to position [230, 0]
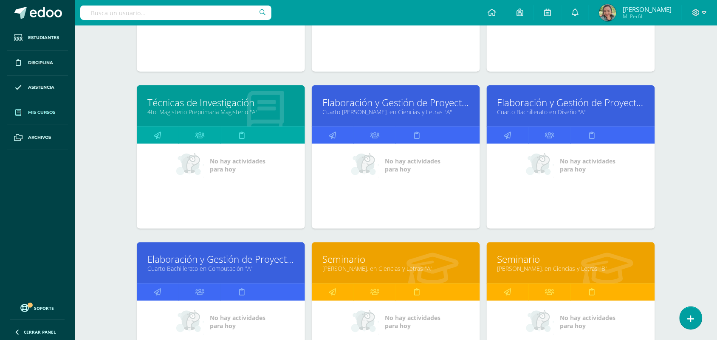
click at [382, 107] on link "Elaboración y Gestión de Proyectos" at bounding box center [395, 102] width 147 height 13
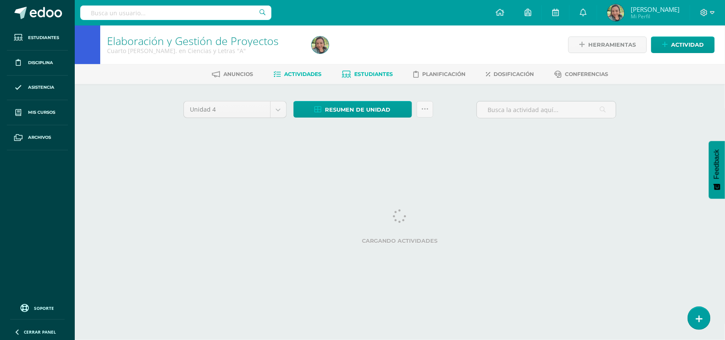
click at [379, 77] on link "Estudiantes" at bounding box center [367, 74] width 51 height 14
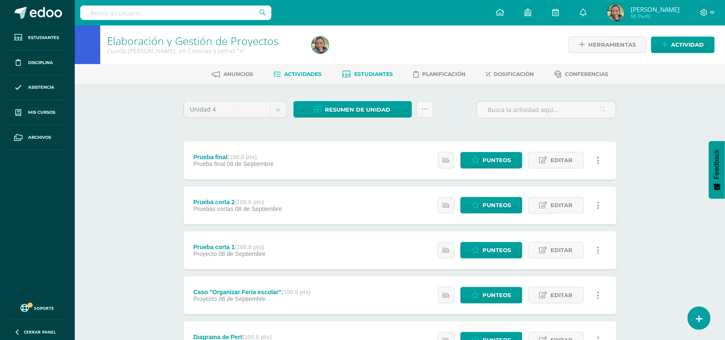
click at [371, 75] on span "Estudiantes" at bounding box center [373, 74] width 39 height 6
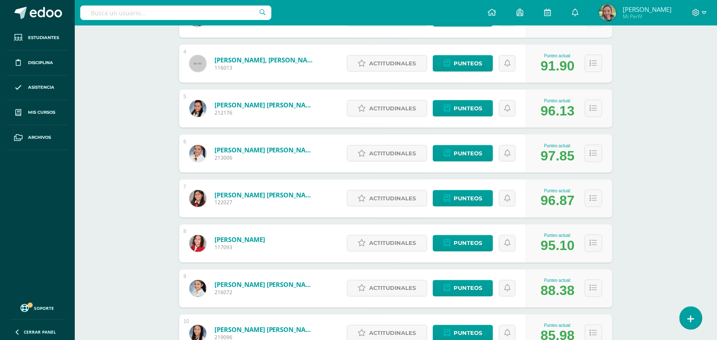
scroll to position [292, 0]
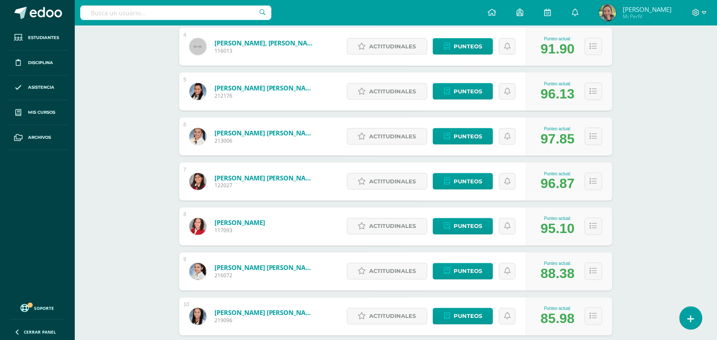
click at [430, 163] on div "Actitudinales Punteos" at bounding box center [434, 182] width 183 height 38
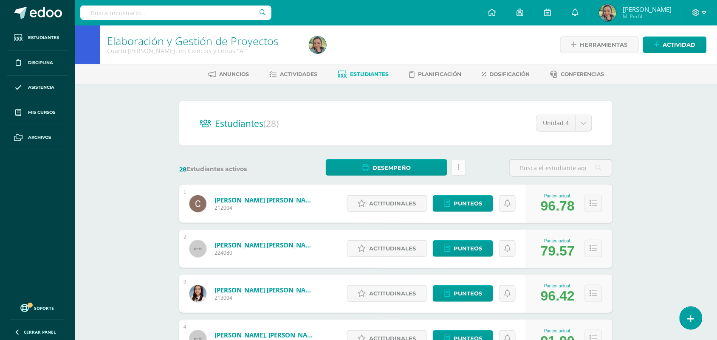
click at [458, 167] on icon at bounding box center [459, 167] width 2 height 7
click at [590, 200] on icon at bounding box center [593, 203] width 7 height 7
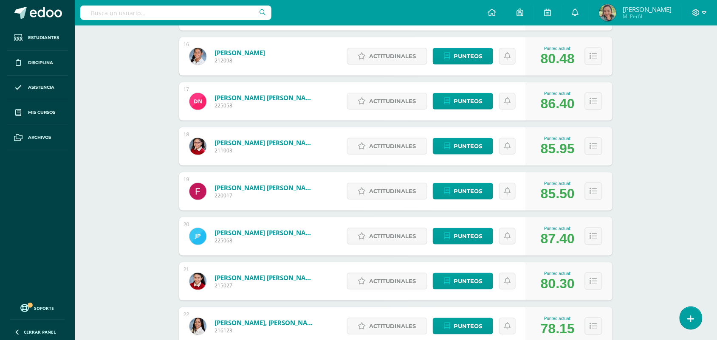
scroll to position [1378, 0]
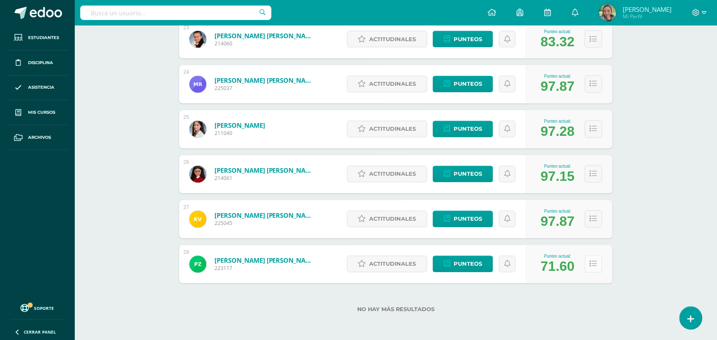
click at [593, 266] on icon at bounding box center [593, 264] width 7 height 7
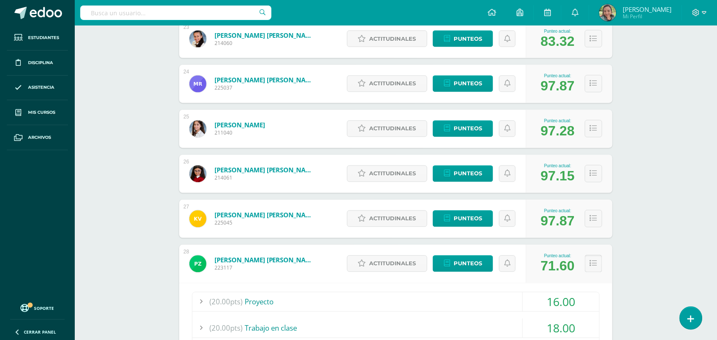
click at [593, 266] on icon at bounding box center [593, 263] width 7 height 7
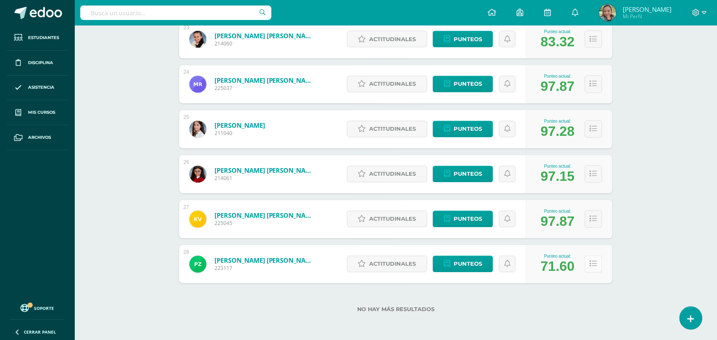
click at [593, 266] on icon at bounding box center [593, 264] width 7 height 7
click at [598, 264] on button at bounding box center [593, 264] width 17 height 17
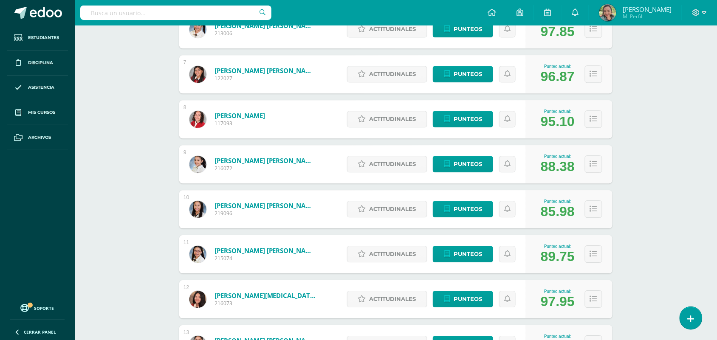
scroll to position [620, 0]
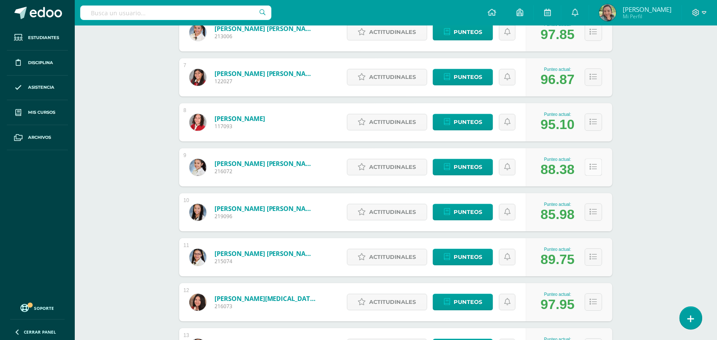
click at [595, 166] on icon at bounding box center [593, 166] width 7 height 7
click at [595, 168] on icon at bounding box center [593, 166] width 7 height 7
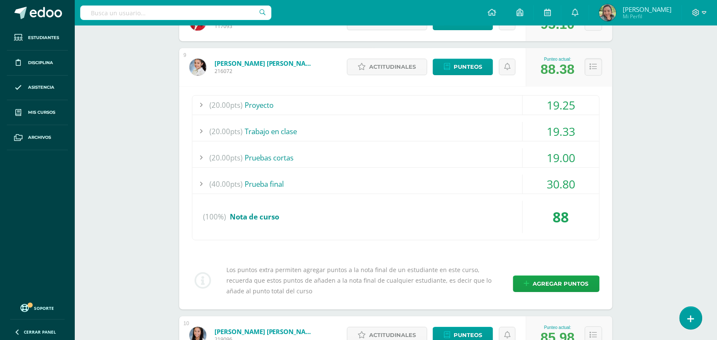
scroll to position [584, 0]
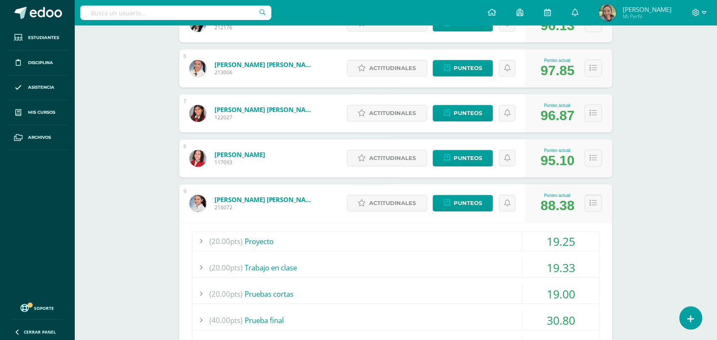
click at [597, 73] on button at bounding box center [593, 67] width 17 height 17
click at [592, 68] on icon at bounding box center [593, 68] width 7 height 7
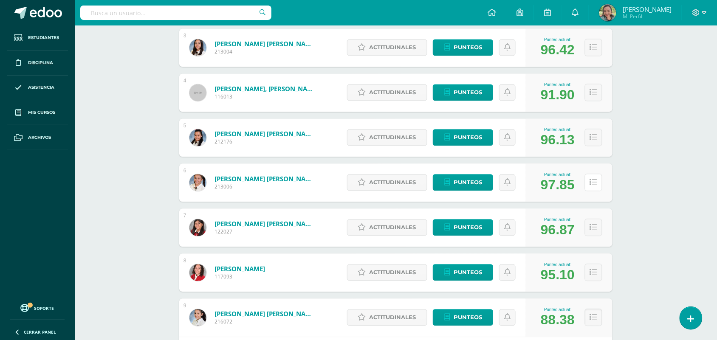
scroll to position [430, 0]
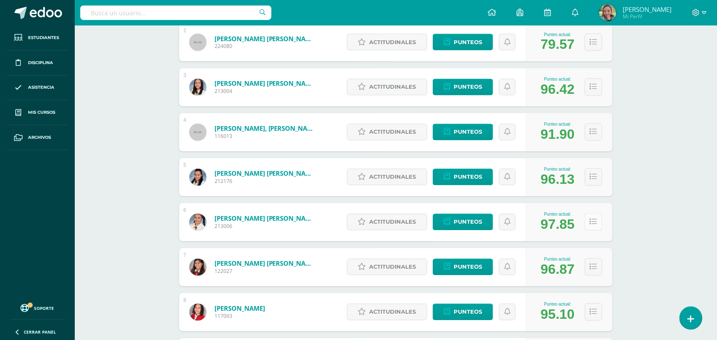
click at [591, 224] on icon at bounding box center [593, 222] width 7 height 7
click at [592, 224] on icon at bounding box center [593, 222] width 7 height 7
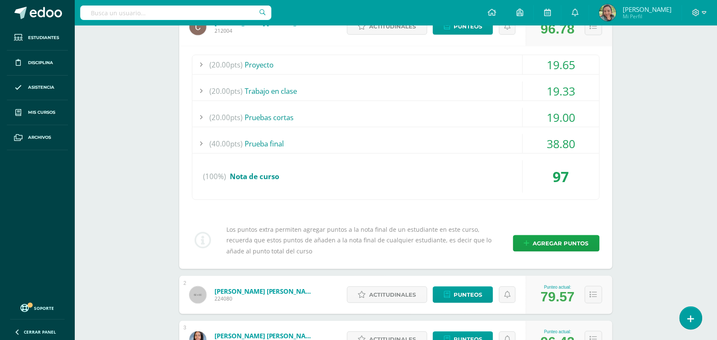
scroll to position [0, 0]
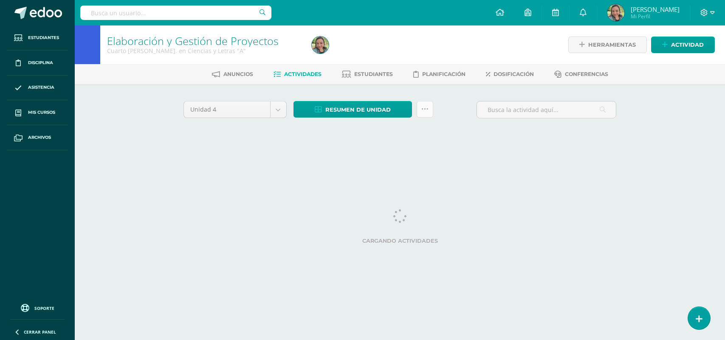
click at [424, 110] on icon at bounding box center [424, 109] width 7 height 7
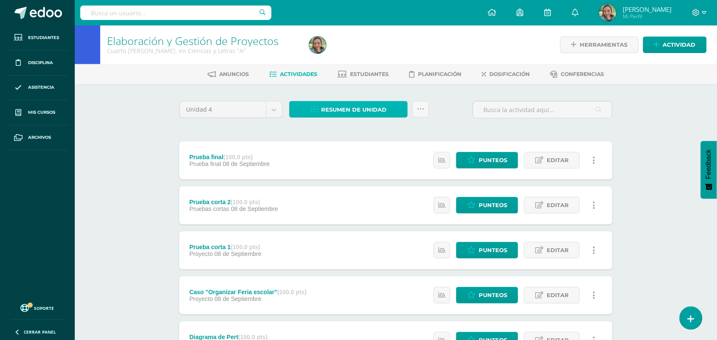
click at [376, 105] on span "Resumen de unidad" at bounding box center [353, 110] width 65 height 16
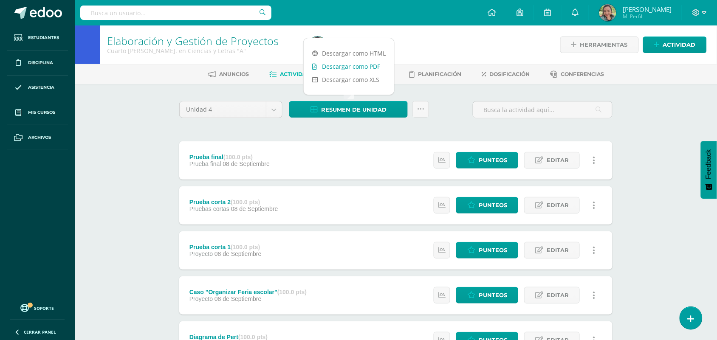
click at [361, 67] on link "Descargar como PDF" at bounding box center [349, 66] width 90 height 13
